Goal: Task Accomplishment & Management: Manage account settings

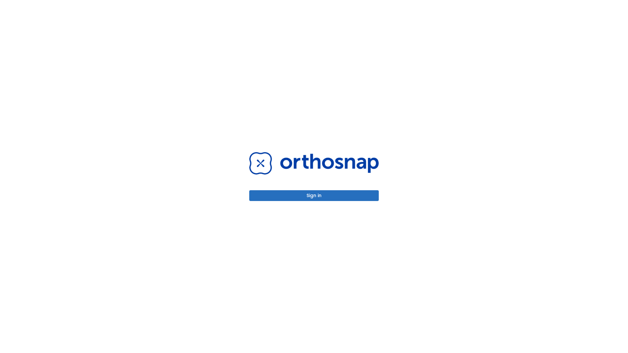
click at [314, 196] on button "Sign in" at bounding box center [313, 195] width 129 height 11
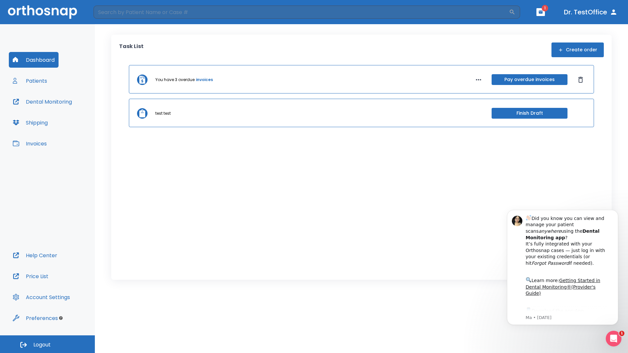
click at [47, 344] on span "Logout" at bounding box center [41, 344] width 17 height 7
